Goal: Information Seeking & Learning: Learn about a topic

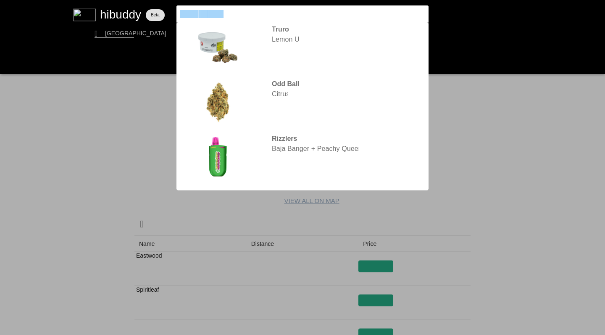
drag, startPoint x: 232, startPoint y: 13, endPoint x: 111, endPoint y: -6, distance: 122.5
click at [111, 0] on html at bounding box center [302, 0] width 605 height 0
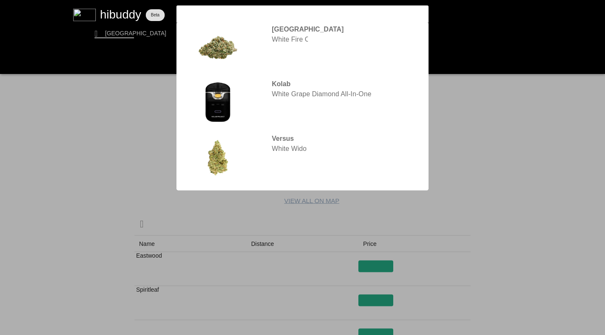
click at [263, 16] on input "white widowlemon up truro" at bounding box center [295, 14] width 231 height 8
type input "white widow"
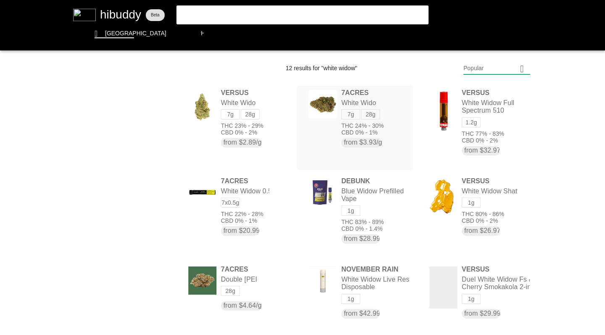
click at [358, 133] on flt-glass-pane at bounding box center [302, 167] width 605 height 335
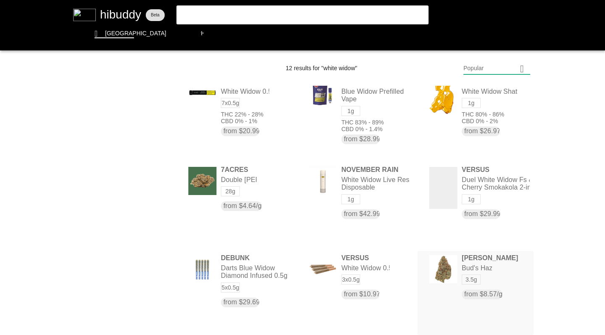
click at [446, 285] on flt-glass-pane at bounding box center [302, 167] width 605 height 335
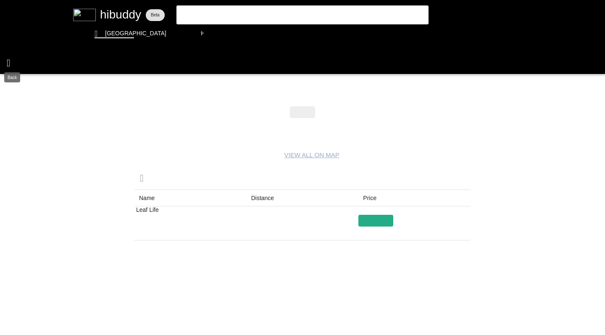
click at [9, 61] on flt-glass-pane at bounding box center [302, 167] width 605 height 335
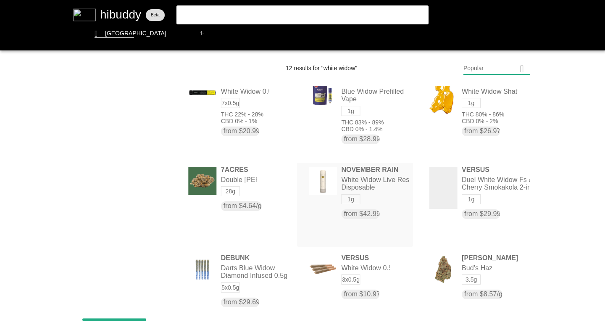
click at [351, 185] on flt-glass-pane at bounding box center [302, 167] width 605 height 335
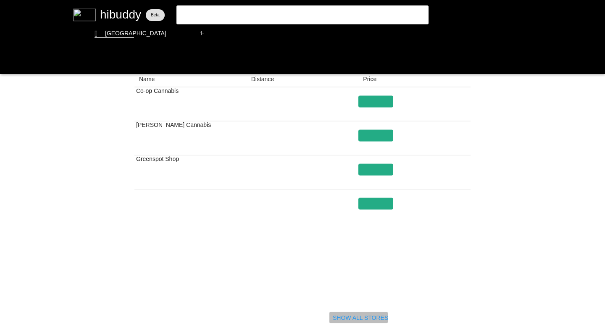
click at [349, 318] on flt-glass-pane at bounding box center [302, 167] width 605 height 335
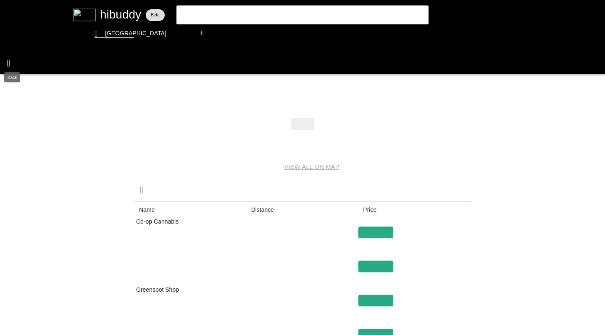
click at [9, 63] on flt-glass-pane at bounding box center [302, 167] width 605 height 335
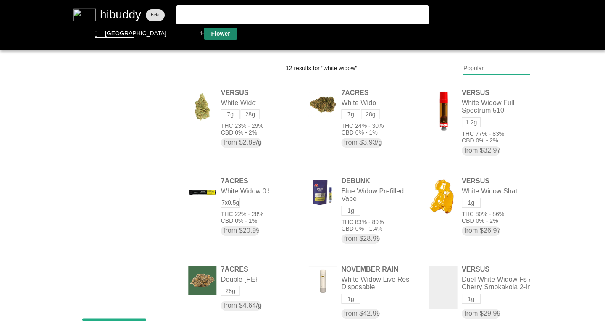
click at [223, 32] on flt-glass-pane at bounding box center [302, 167] width 605 height 335
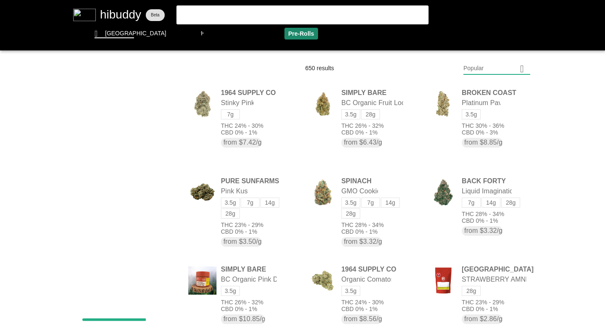
click at [300, 33] on flt-glass-pane at bounding box center [302, 167] width 605 height 335
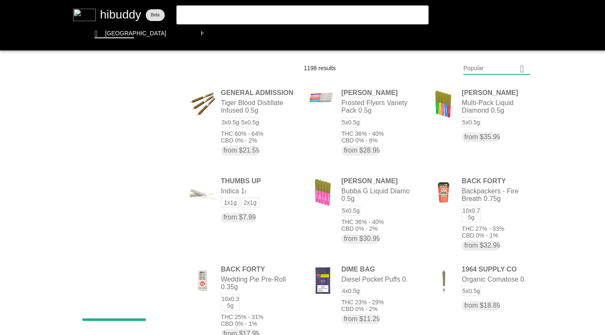
click at [470, 72] on flt-glass-pane at bounding box center [302, 167] width 605 height 335
click at [483, 287] on flt-glass-pane at bounding box center [302, 167] width 605 height 335
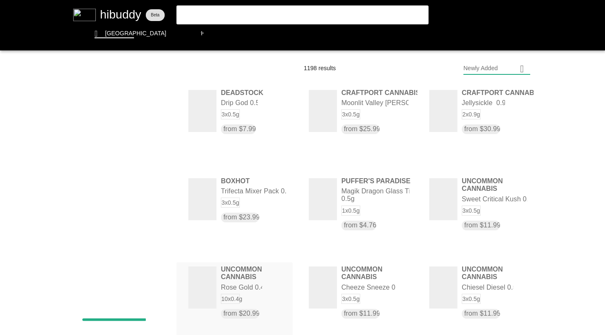
click at [255, 307] on flt-glass-pane at bounding box center [302, 167] width 605 height 335
